Goal: Information Seeking & Learning: Understand process/instructions

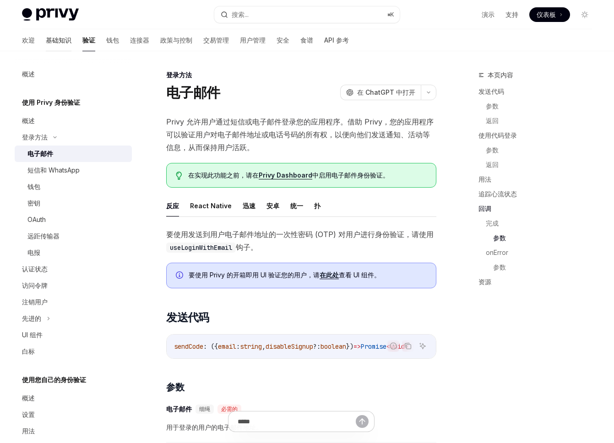
scroll to position [1664, 0]
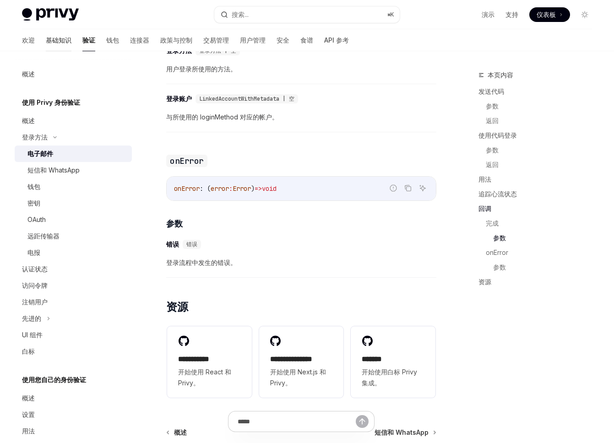
click at [46, 42] on font "基础知识" at bounding box center [59, 40] width 26 height 8
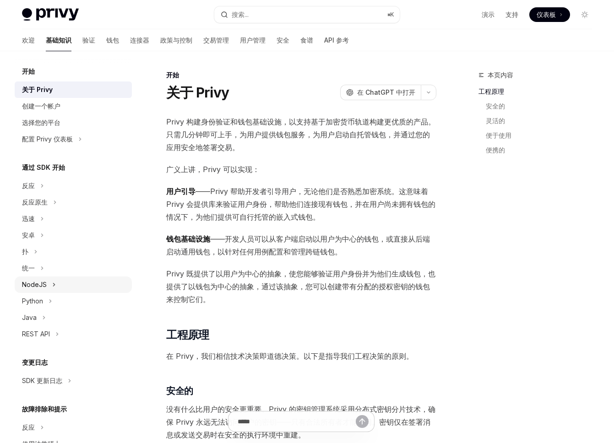
click at [48, 287] on div "NodeJS" at bounding box center [73, 285] width 117 height 16
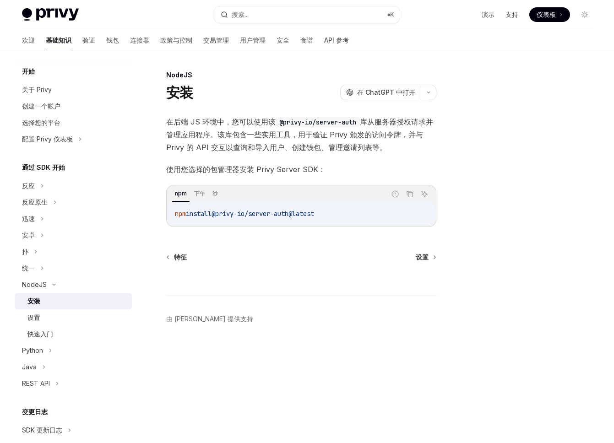
click at [53, 302] on div "安装" at bounding box center [76, 301] width 99 height 11
click at [53, 314] on div "设置" at bounding box center [76, 317] width 99 height 11
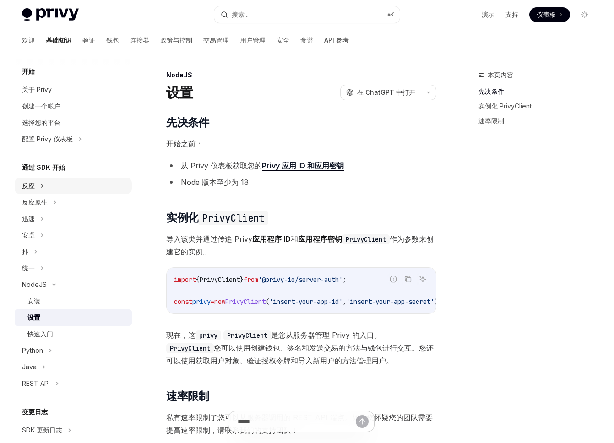
click at [43, 188] on icon at bounding box center [42, 186] width 4 height 11
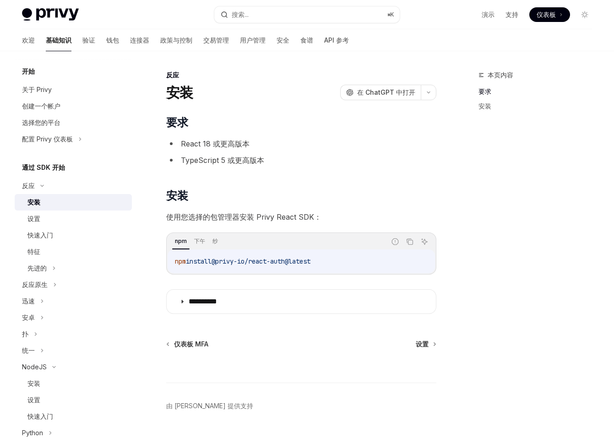
click at [50, 203] on div "安装" at bounding box center [76, 202] width 99 height 11
type textarea "*"
